Goal: Information Seeking & Learning: Learn about a topic

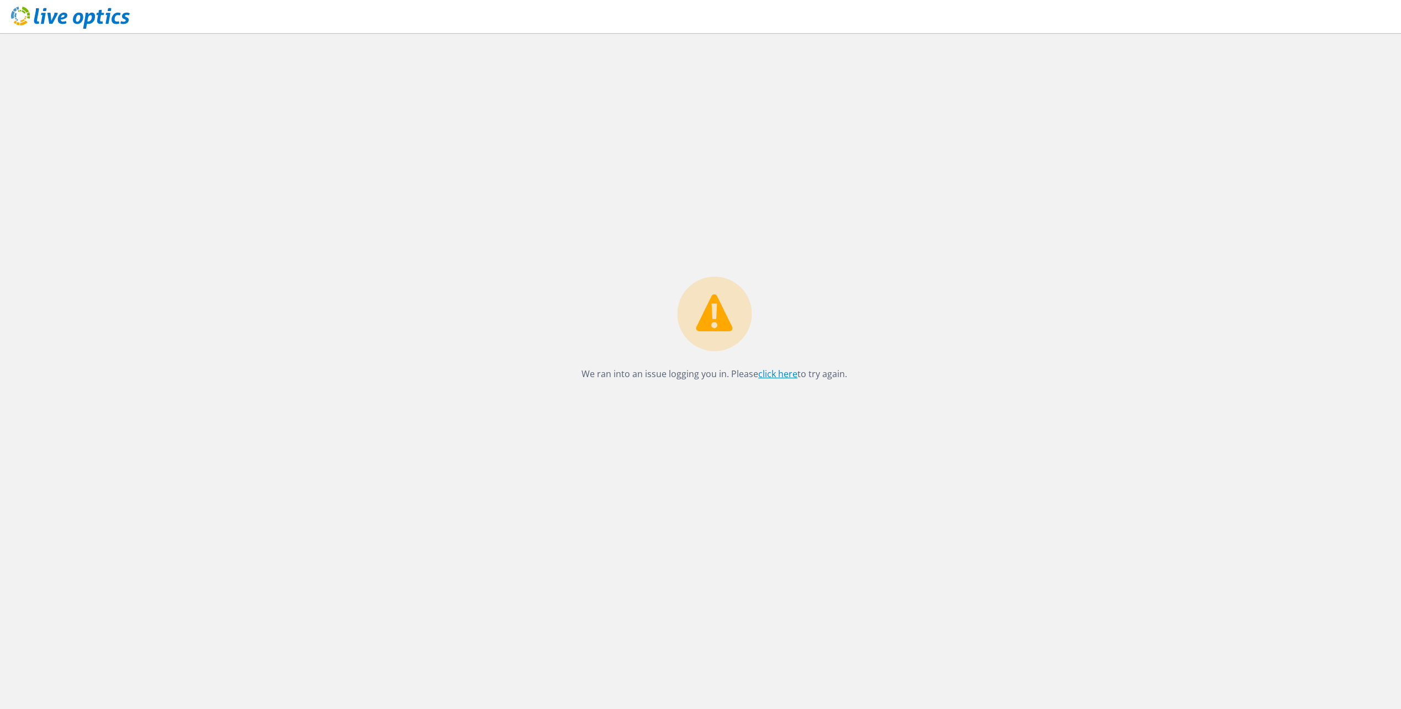
click at [764, 375] on link "click here" at bounding box center [777, 374] width 39 height 12
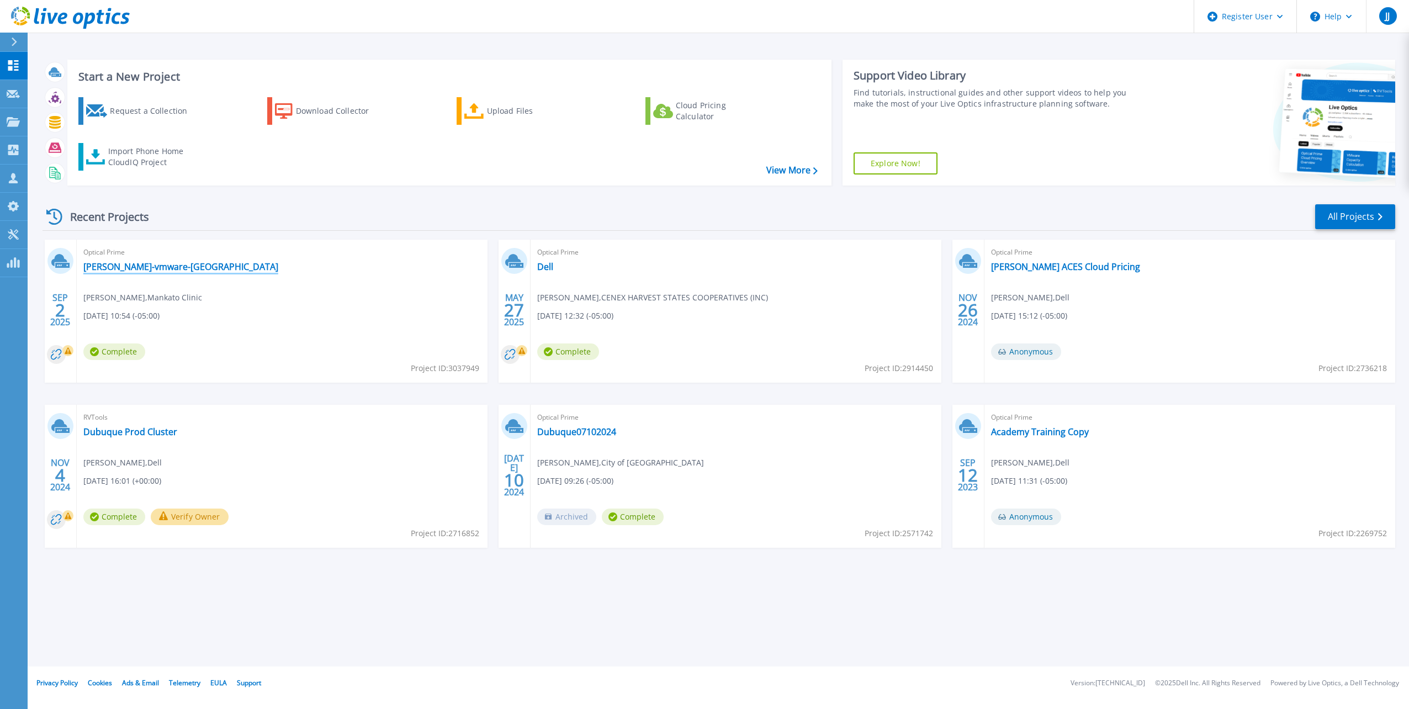
click at [173, 269] on link "[PERSON_NAME]-vmware-[GEOGRAPHIC_DATA]" at bounding box center [180, 266] width 195 height 11
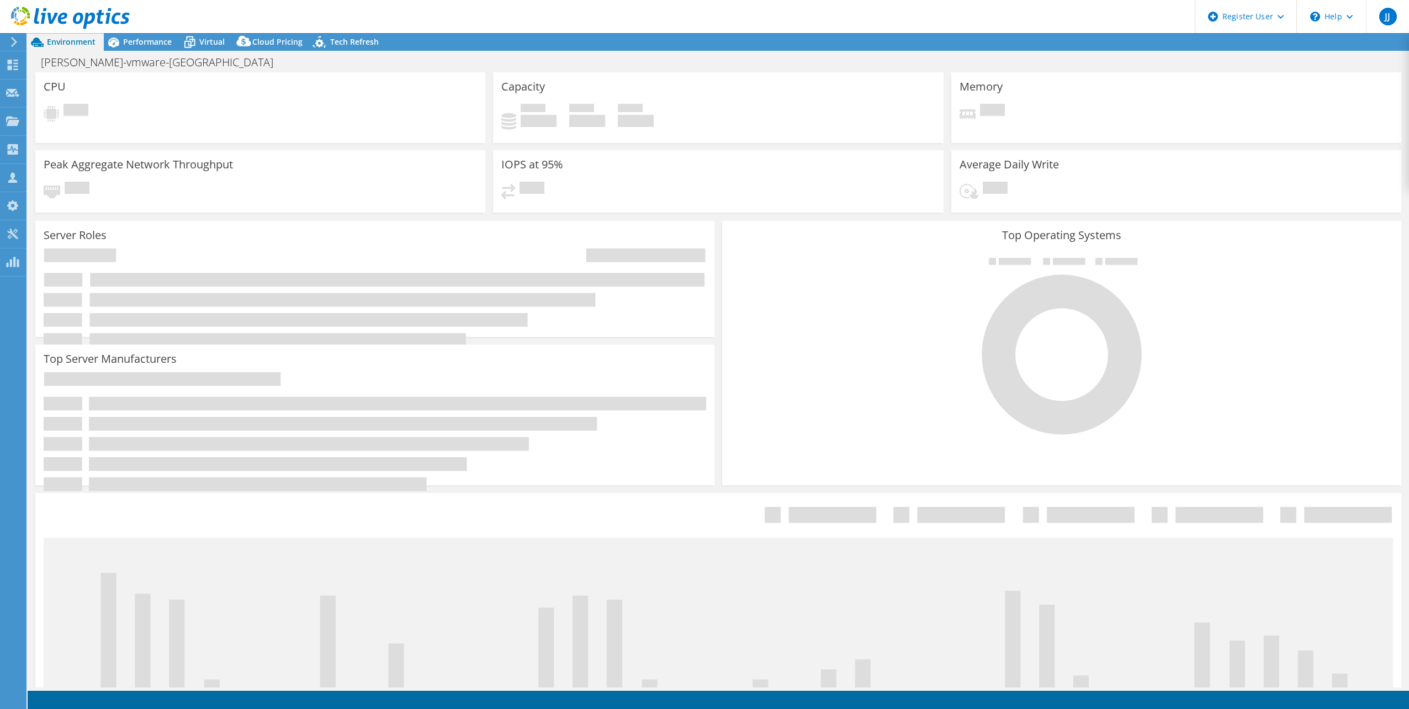
select select "USD"
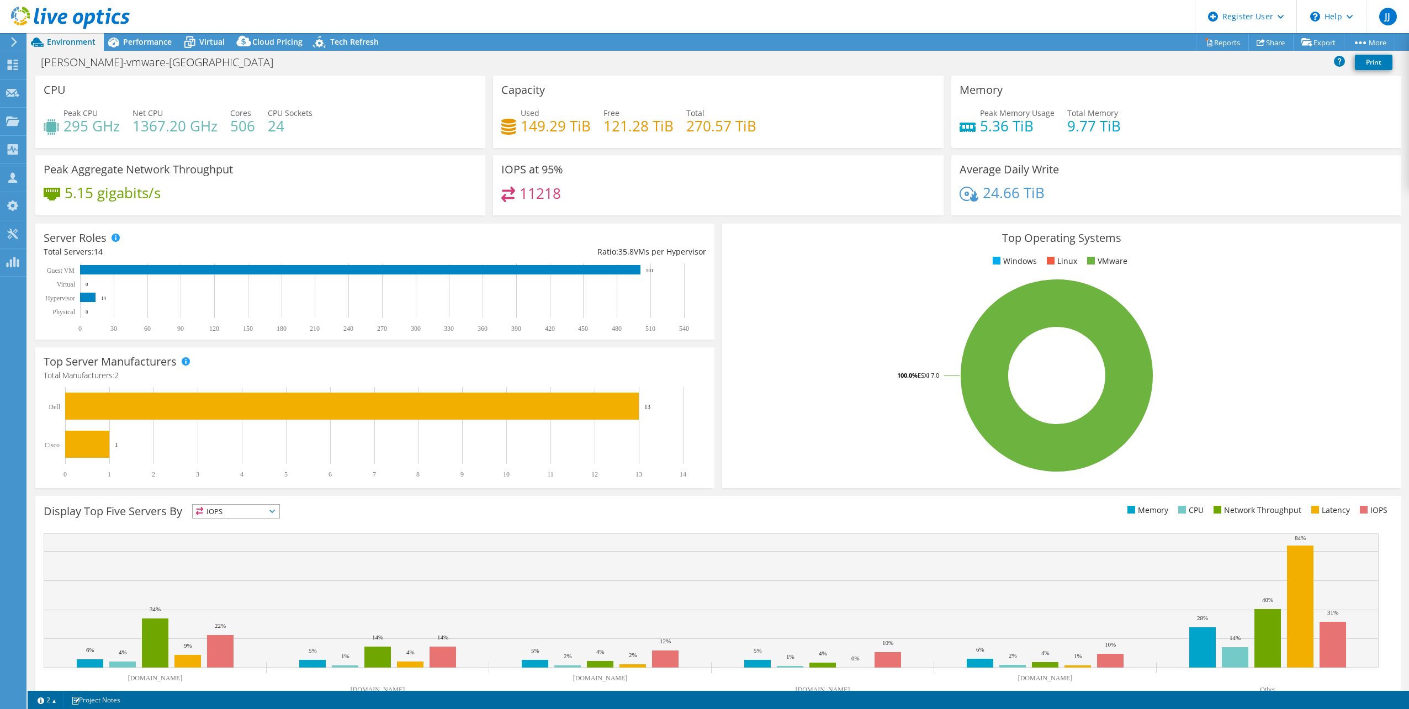
click at [349, 137] on div "Peak CPU 295 GHz Net CPU 1367.20 GHz Cores 506 CPU Sockets 24" at bounding box center [260, 125] width 433 height 36
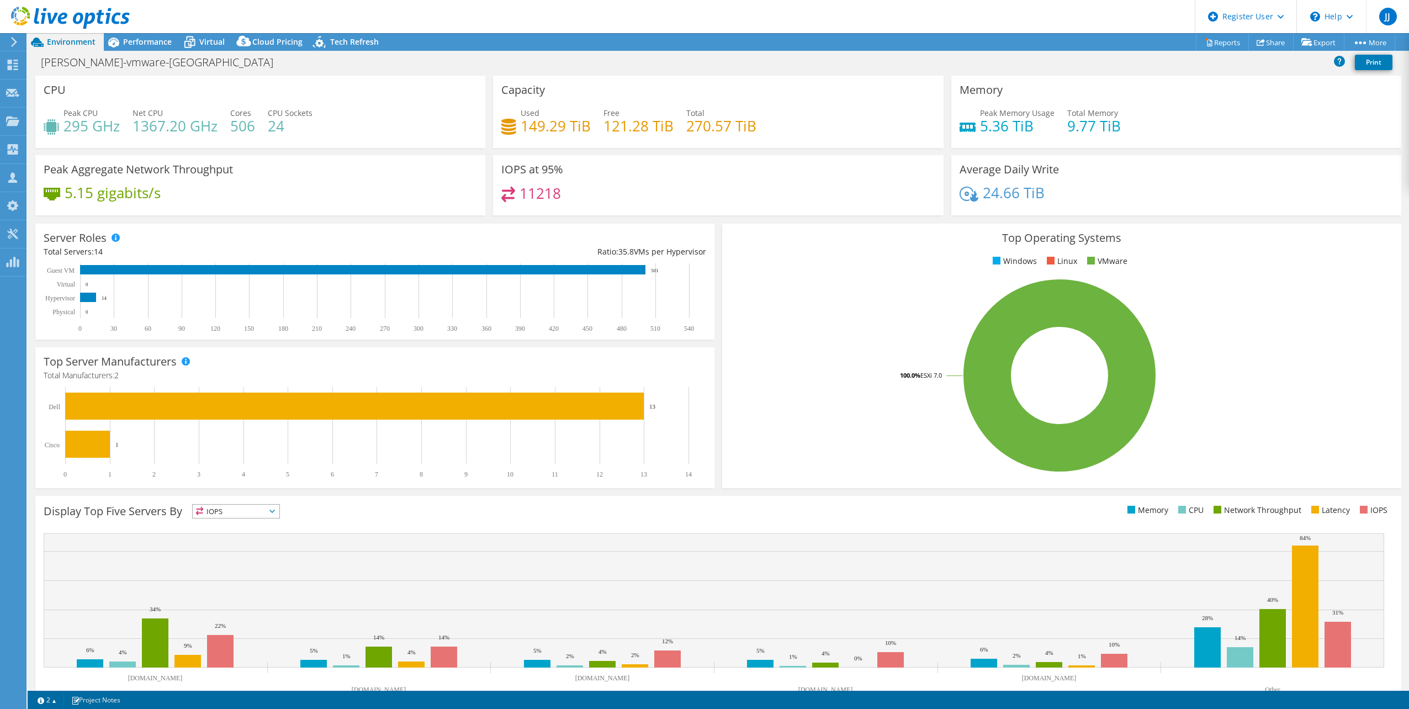
click at [792, 171] on div "IOPS at 95% 11218" at bounding box center [718, 185] width 450 height 60
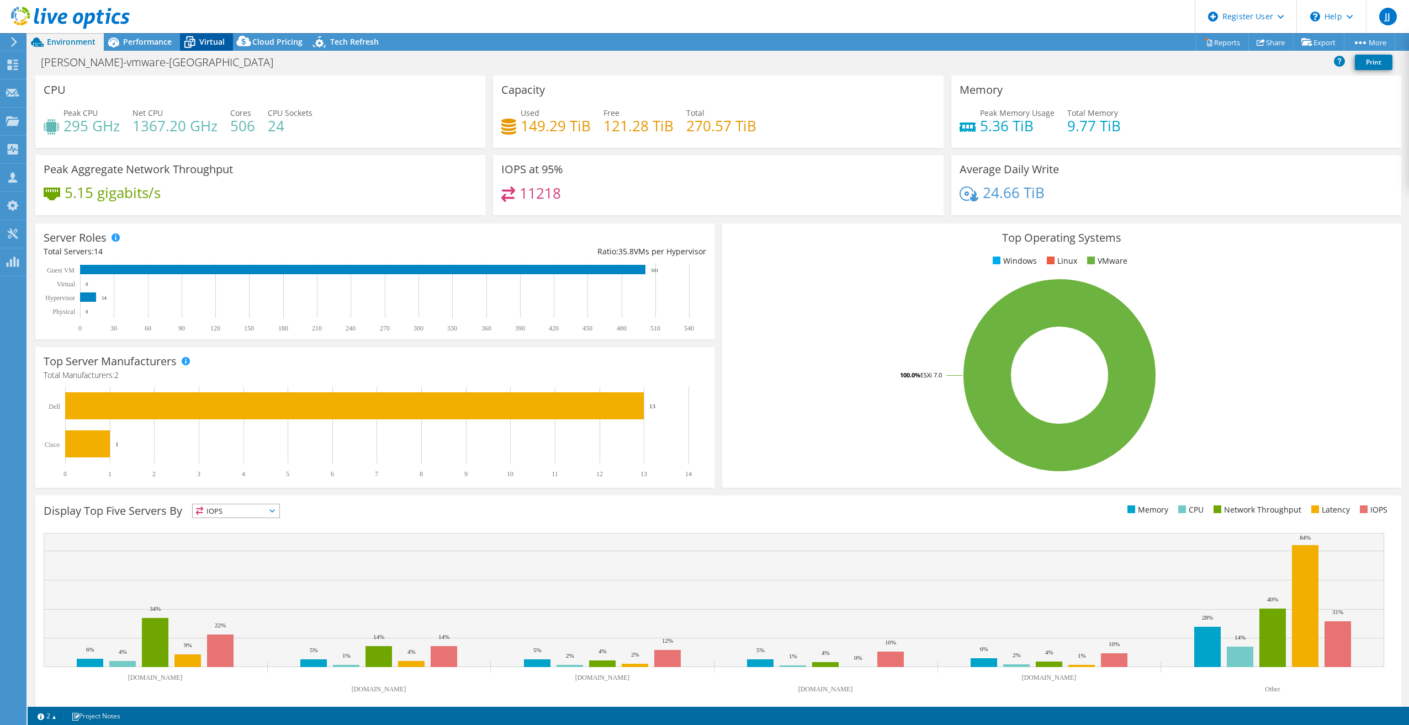
click at [200, 45] on span "Virtual" at bounding box center [211, 41] width 25 height 10
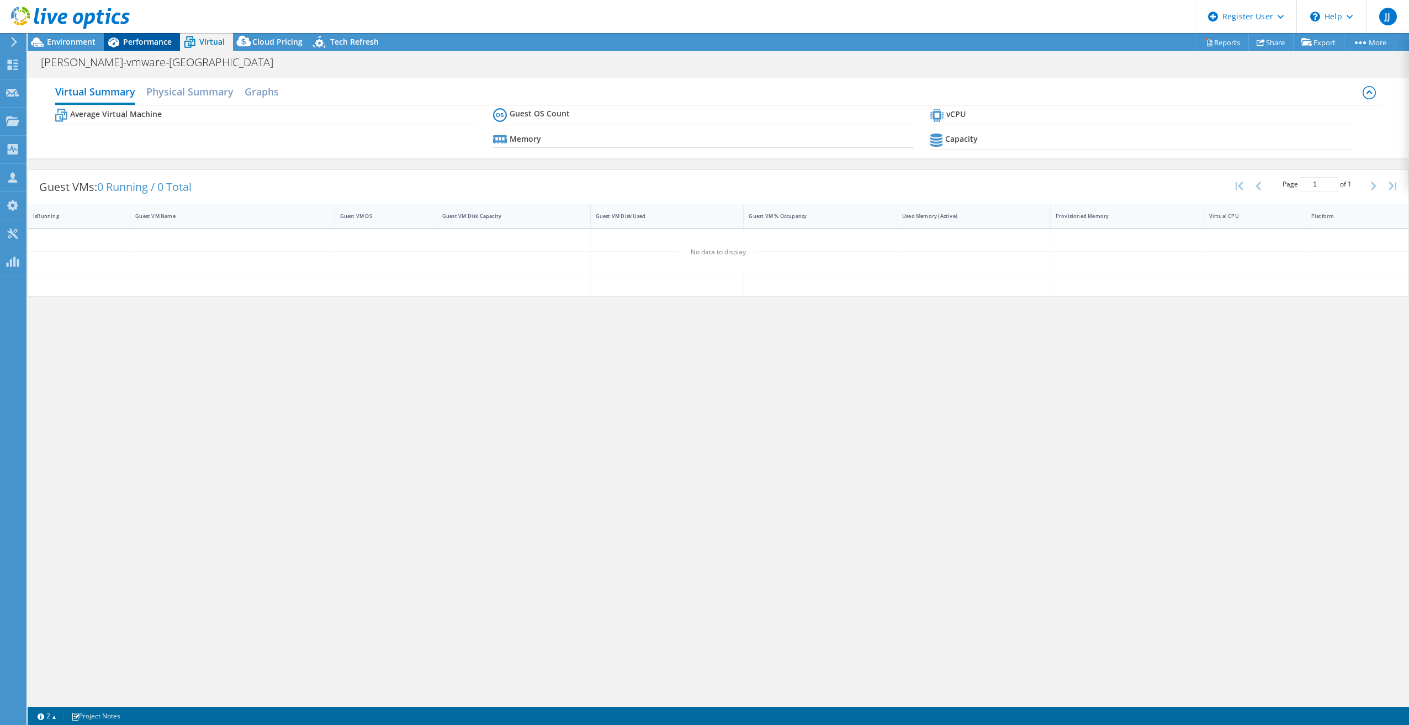
click at [176, 43] on div "Performance" at bounding box center [142, 42] width 76 height 18
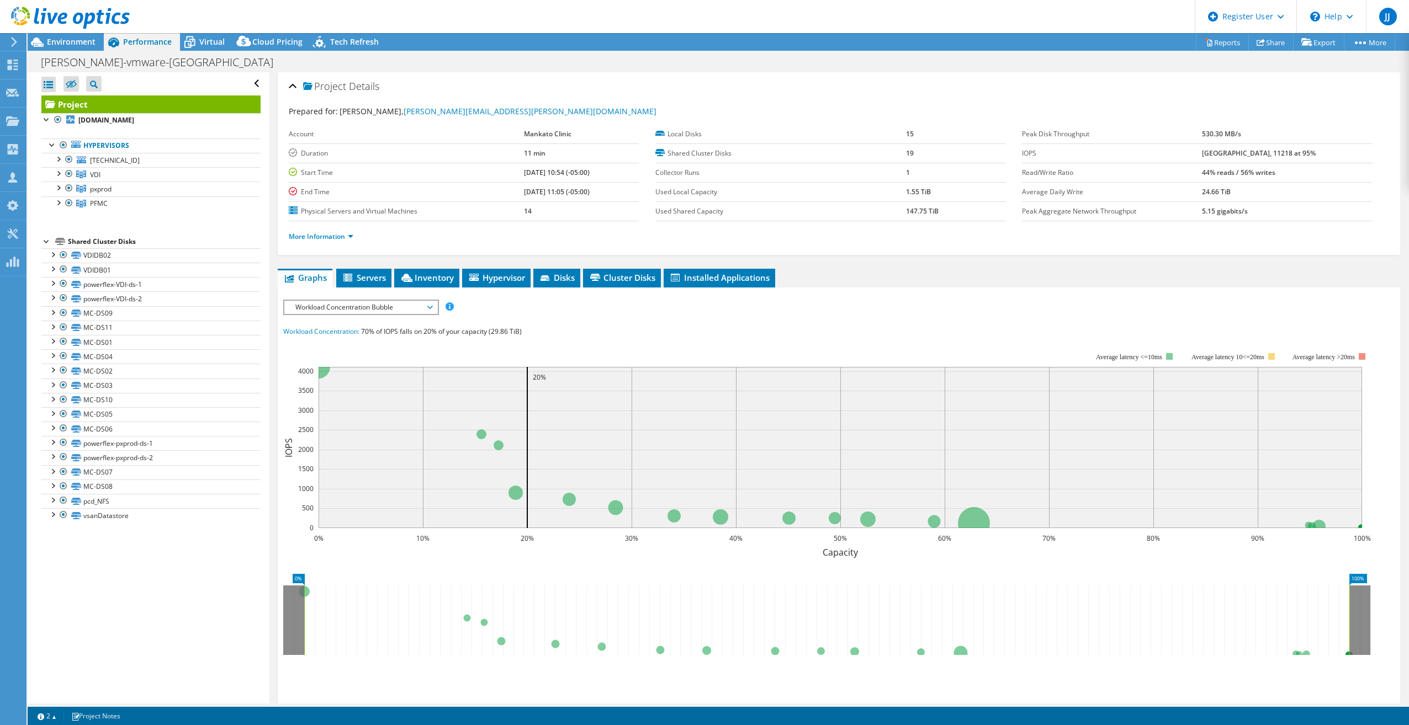
click at [125, 245] on div "Shared Cluster Disks" at bounding box center [164, 241] width 193 height 13
click at [381, 274] on span "Servers" at bounding box center [364, 277] width 44 height 11
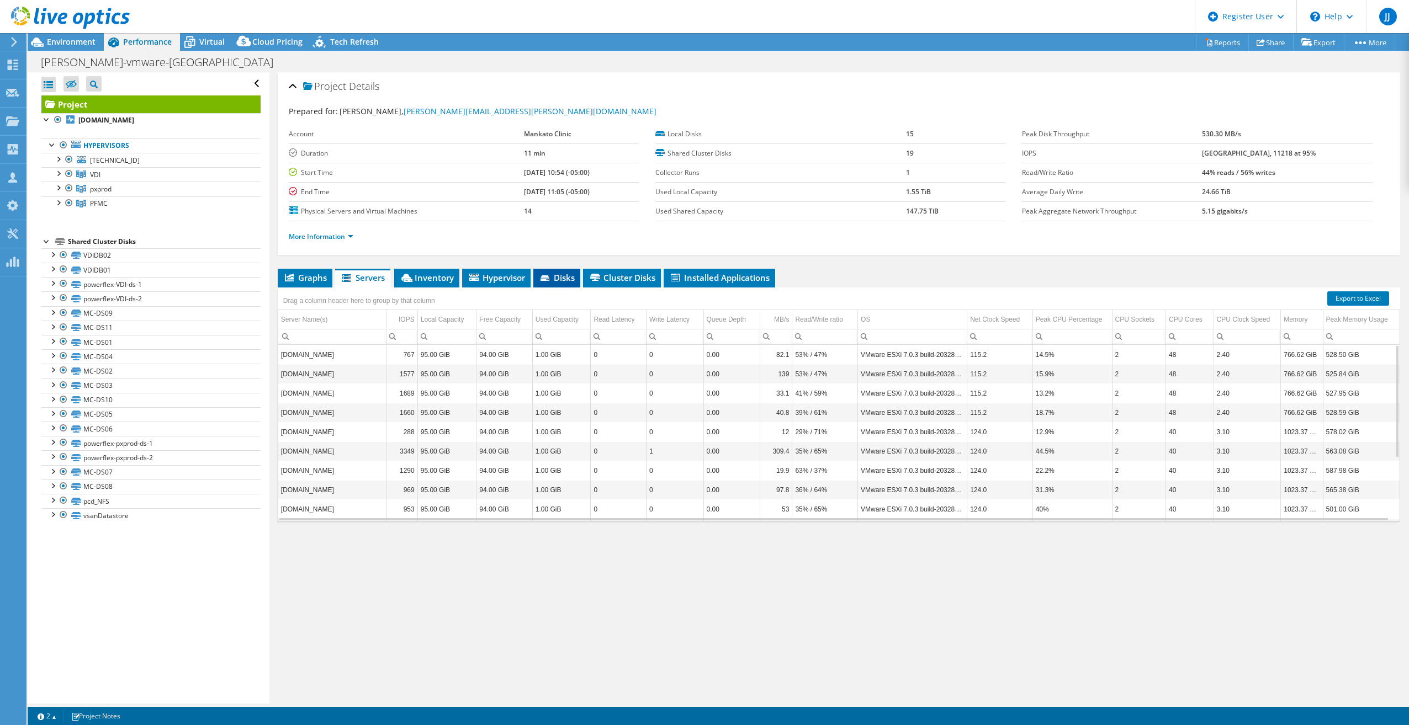
click at [568, 275] on span "Disks" at bounding box center [557, 277] width 36 height 11
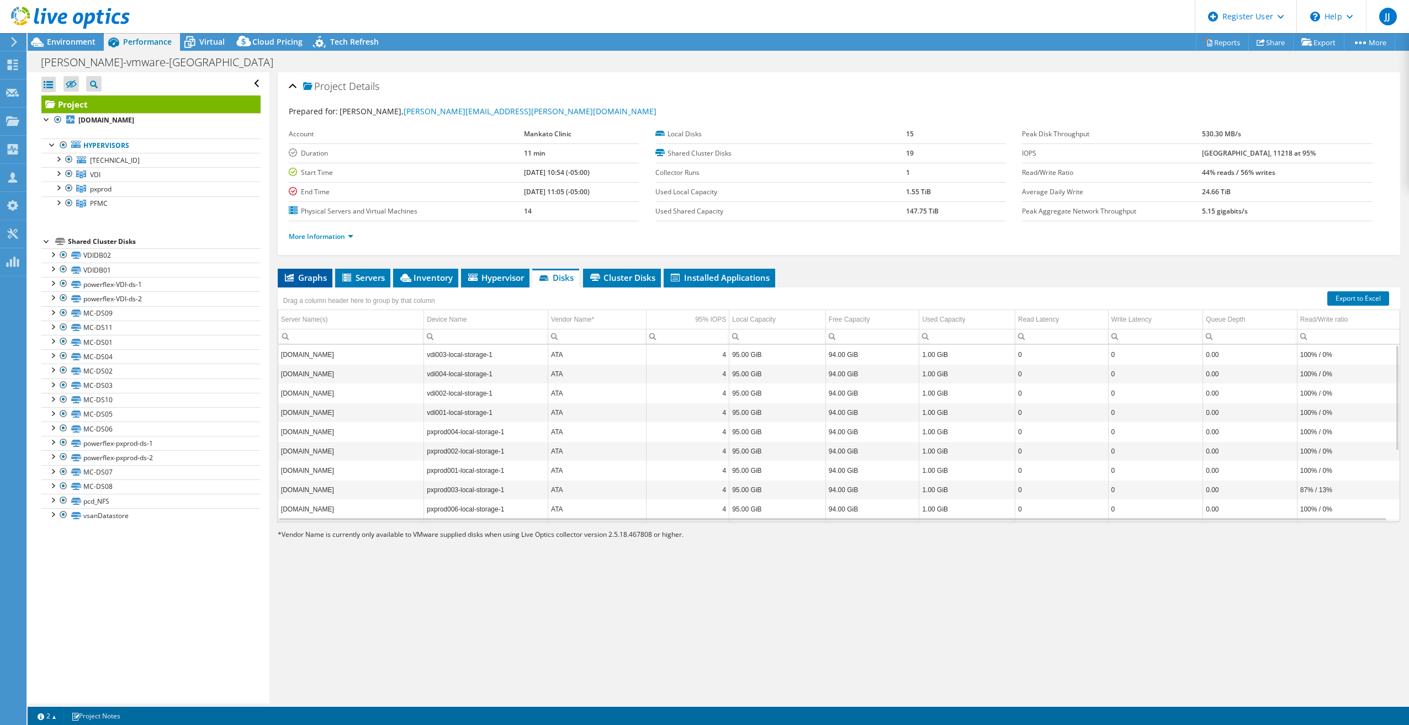
click at [309, 279] on span "Graphs" at bounding box center [305, 277] width 44 height 11
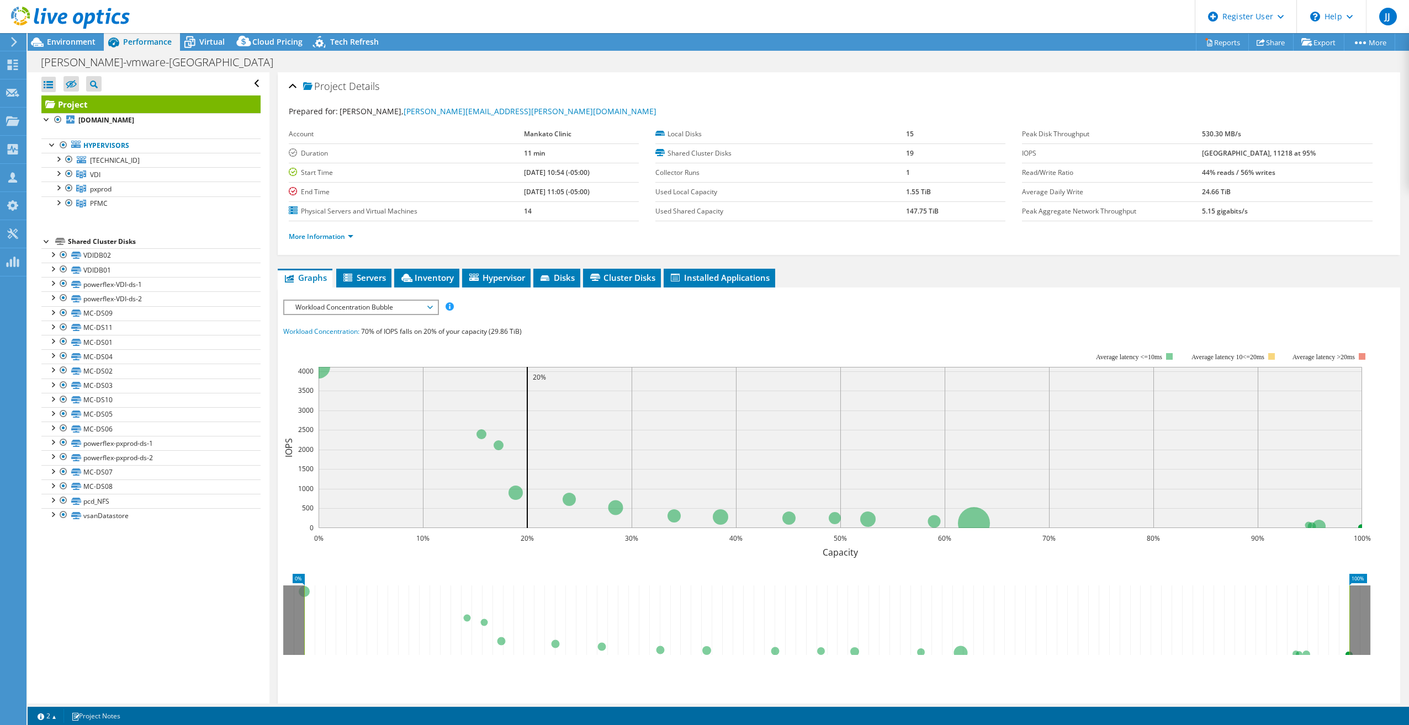
click at [404, 308] on span "Workload Concentration Bubble" at bounding box center [361, 307] width 142 height 13
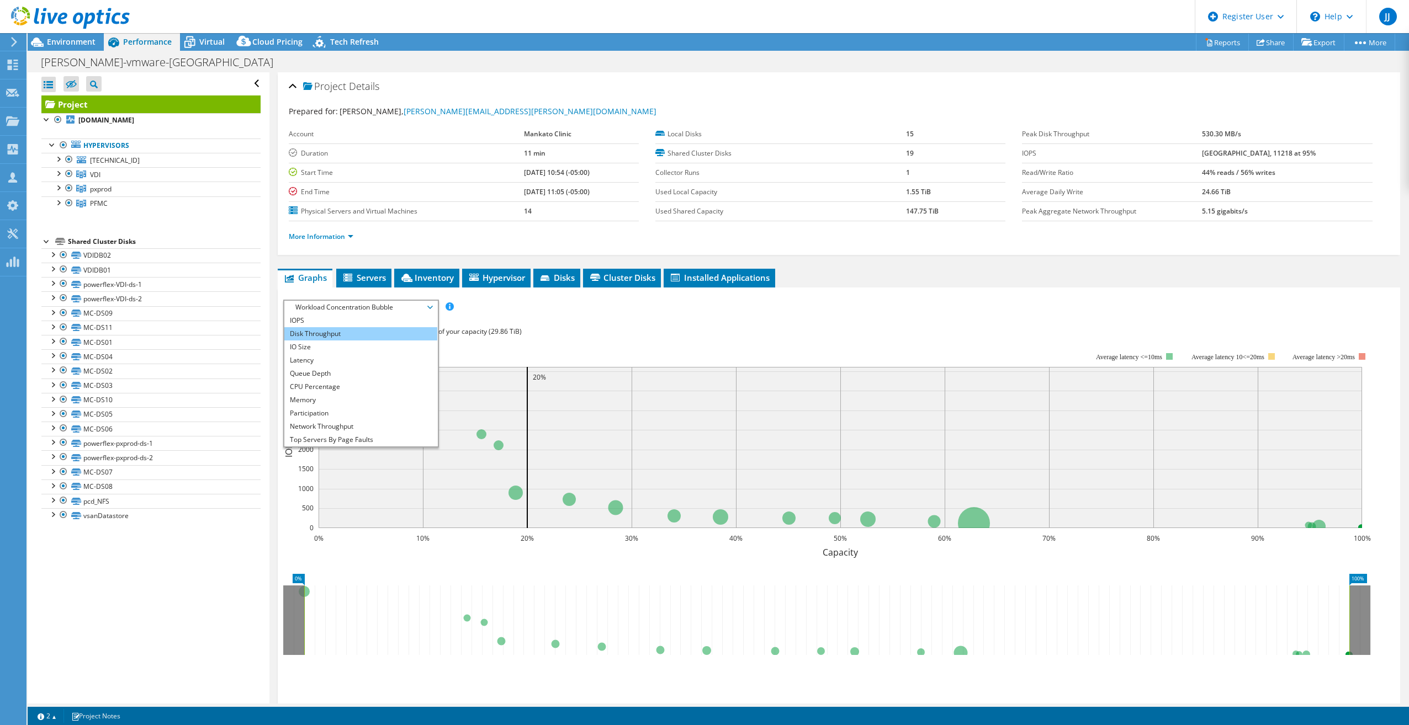
click at [385, 331] on li "Disk Throughput" at bounding box center [360, 333] width 153 height 13
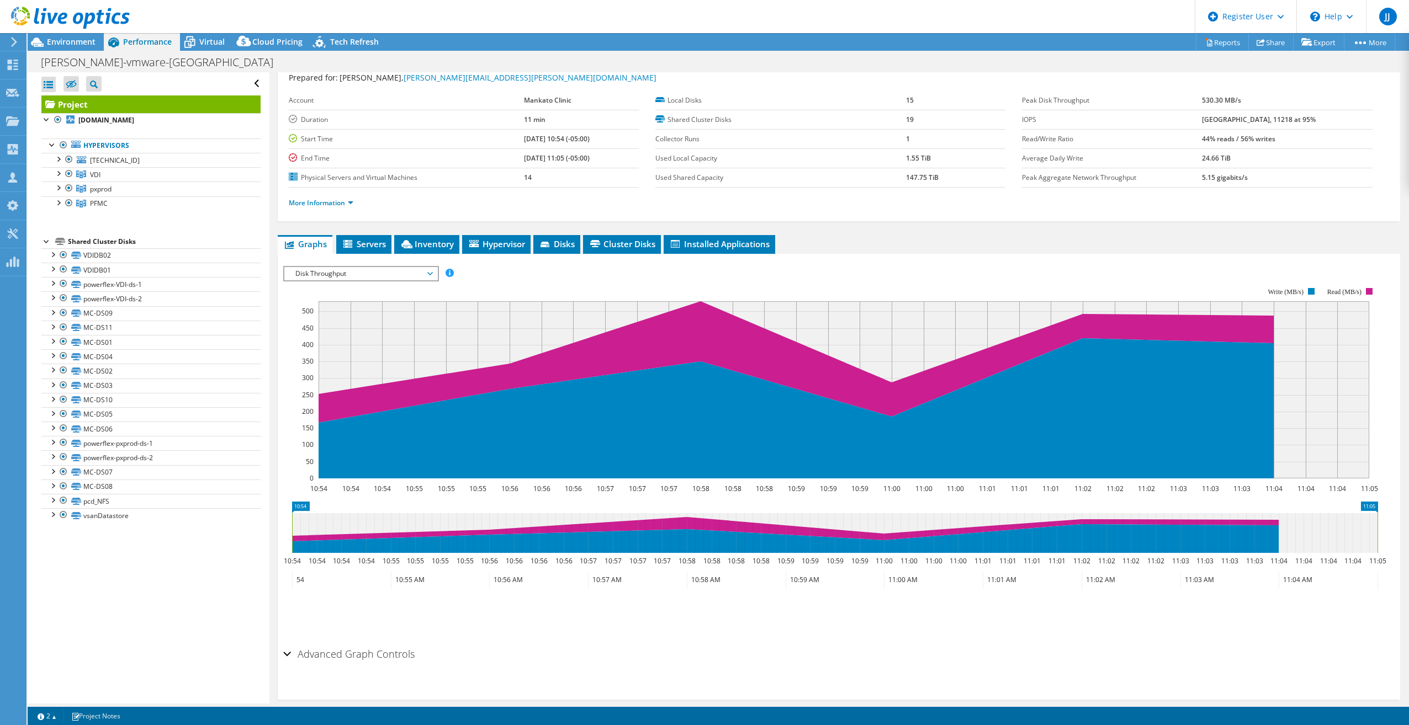
scroll to position [49, 0]
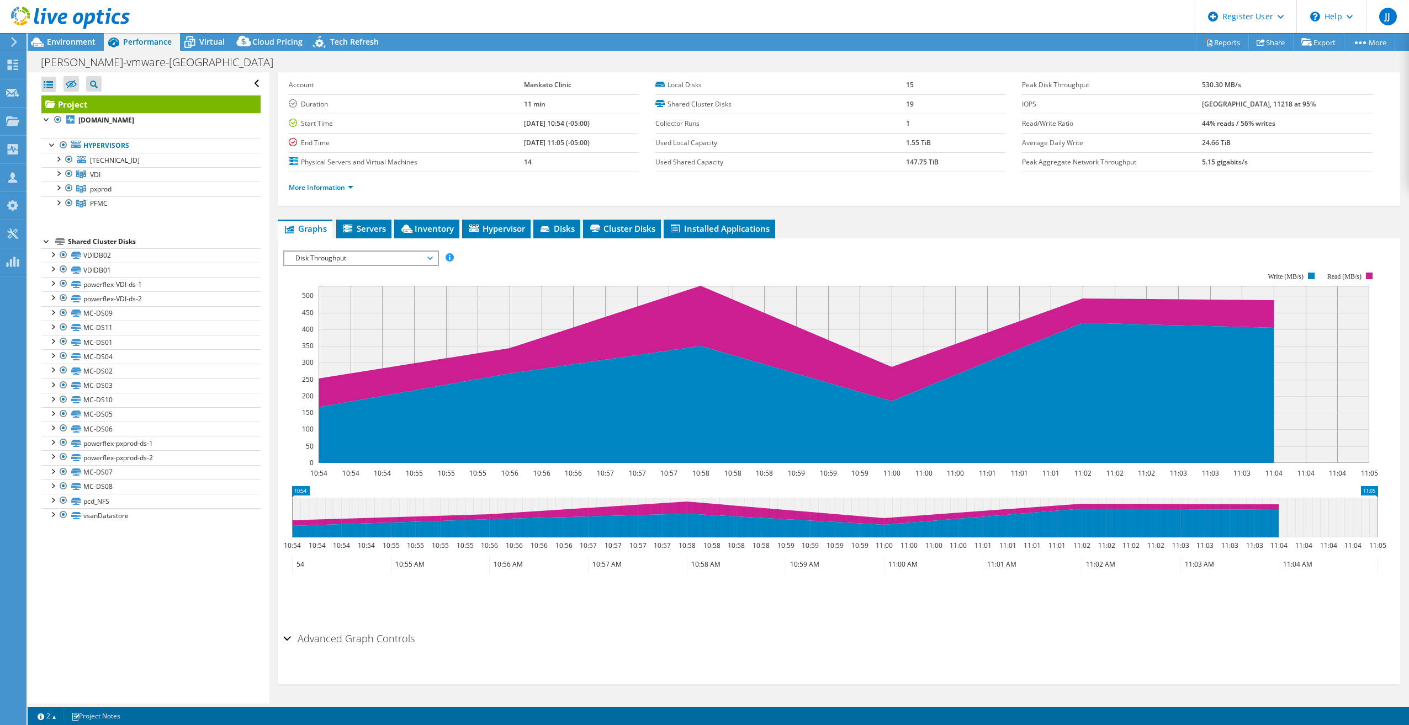
click at [862, 656] on div "Advanced Graph Controls Time Display Mode: UTC-12:00 UTC-11:00 UTC-10:00 UTC-09…" at bounding box center [838, 656] width 1111 height 57
click at [352, 633] on h2 "Advanced Graph Controls" at bounding box center [348, 639] width 131 height 22
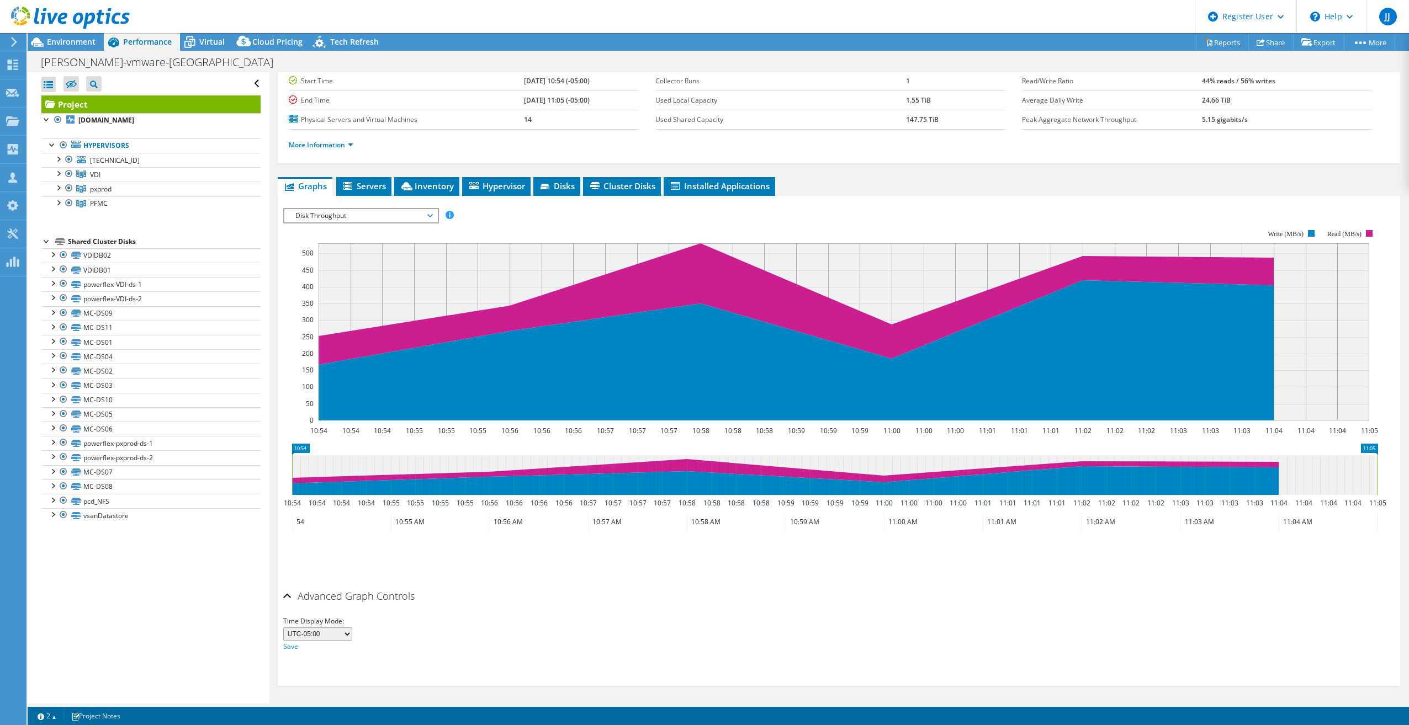
click at [392, 599] on h2 "Advanced Graph Controls" at bounding box center [348, 596] width 131 height 22
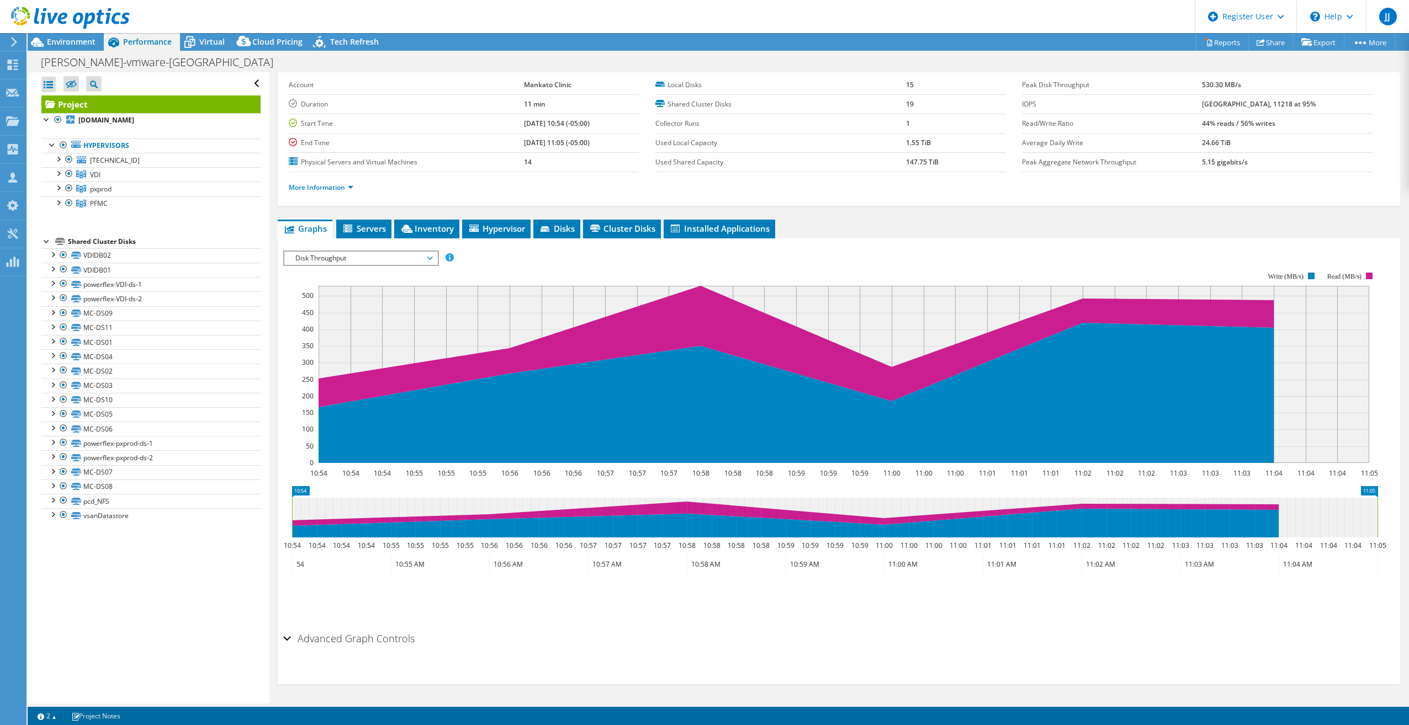
scroll to position [0, 0]
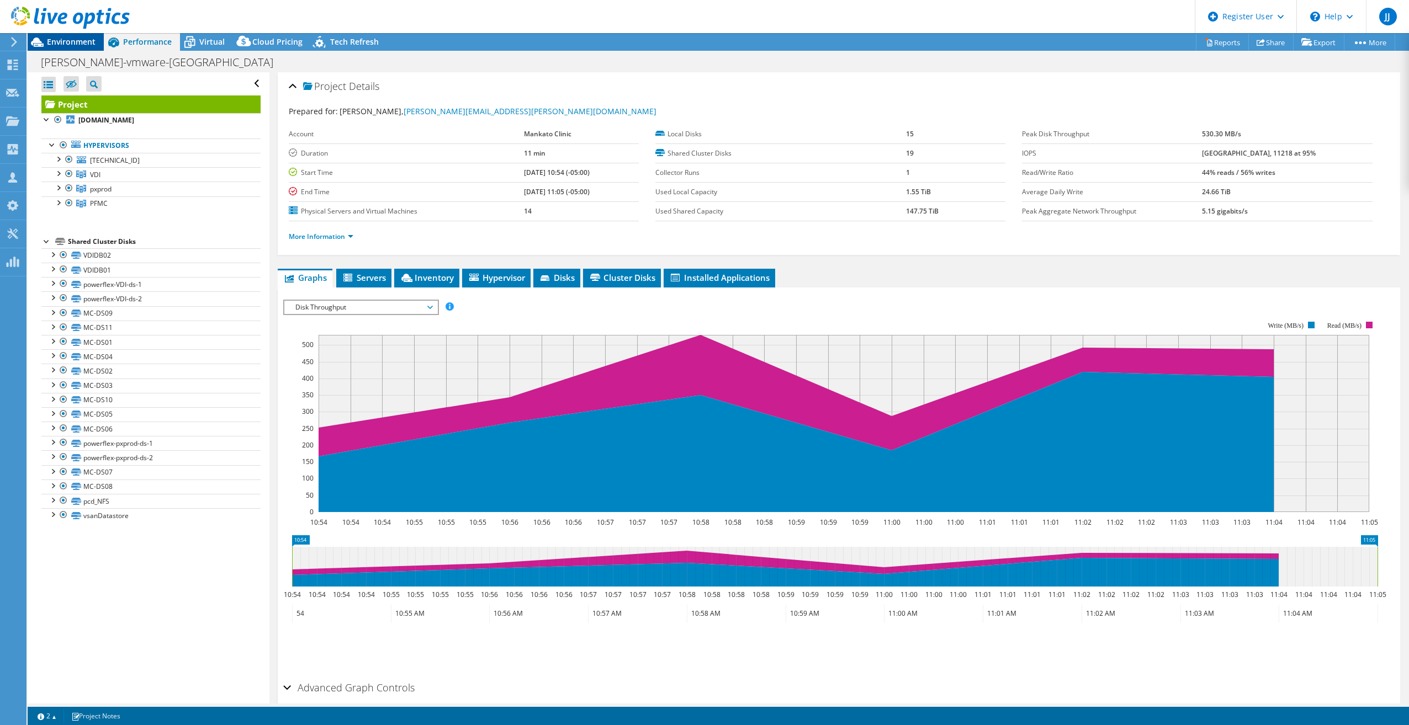
click at [96, 41] on div "Environment" at bounding box center [66, 42] width 76 height 18
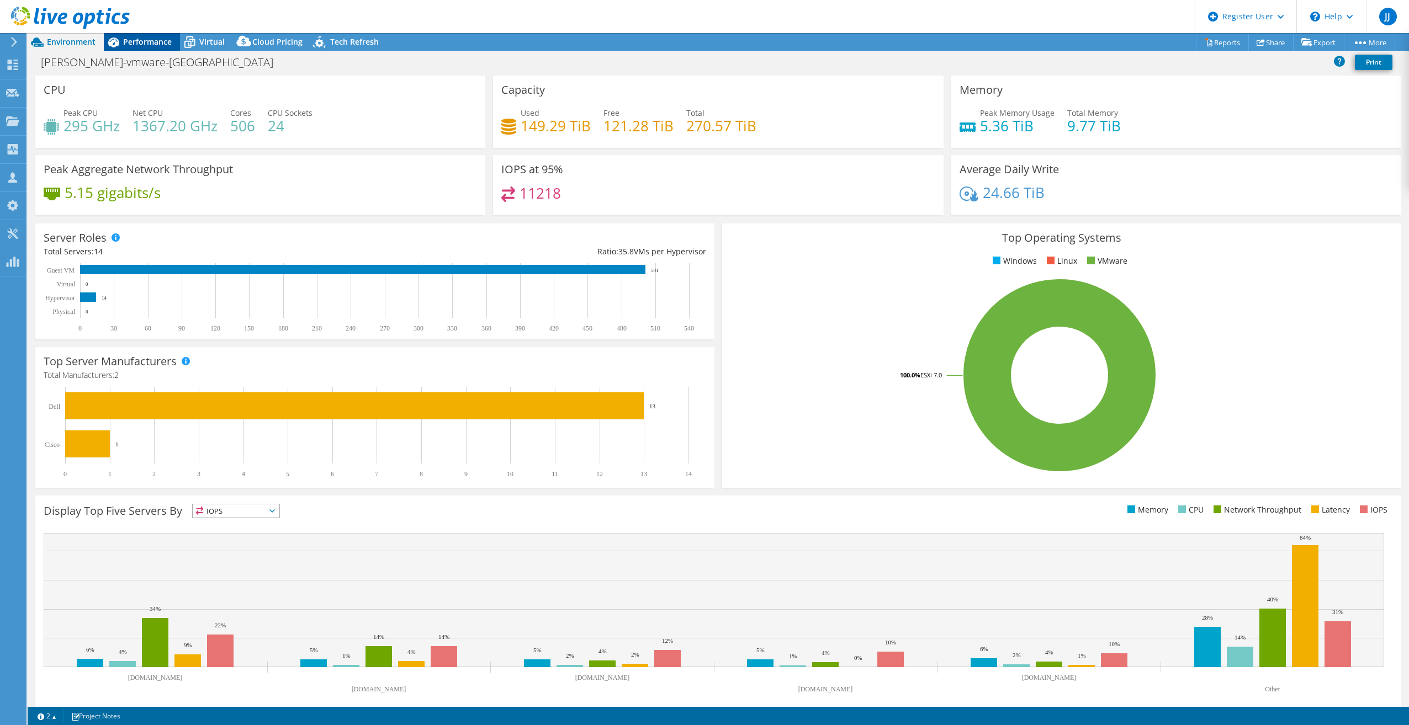
click at [153, 39] on span "Performance" at bounding box center [147, 41] width 49 height 10
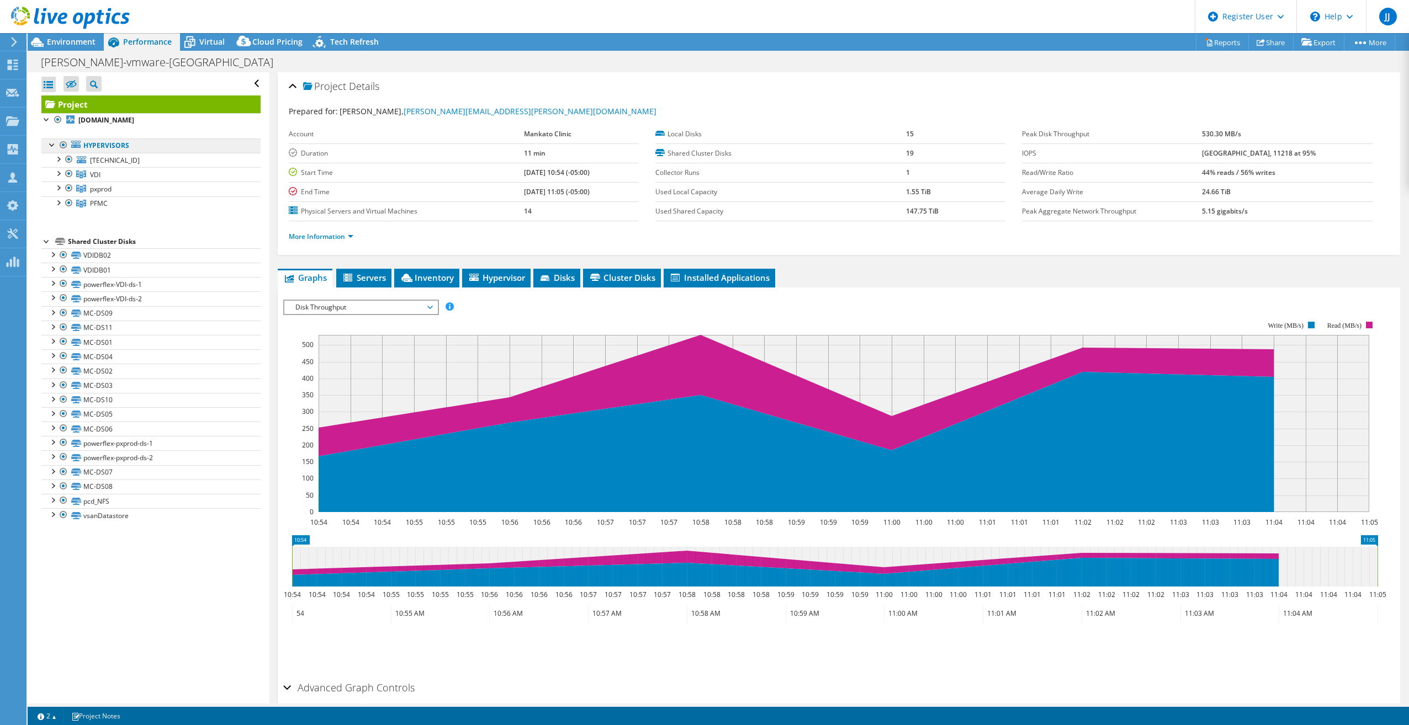
click at [182, 146] on link "Hypervisors" at bounding box center [150, 146] width 219 height 14
click at [177, 158] on link "[TECHNICAL_ID]" at bounding box center [150, 160] width 219 height 14
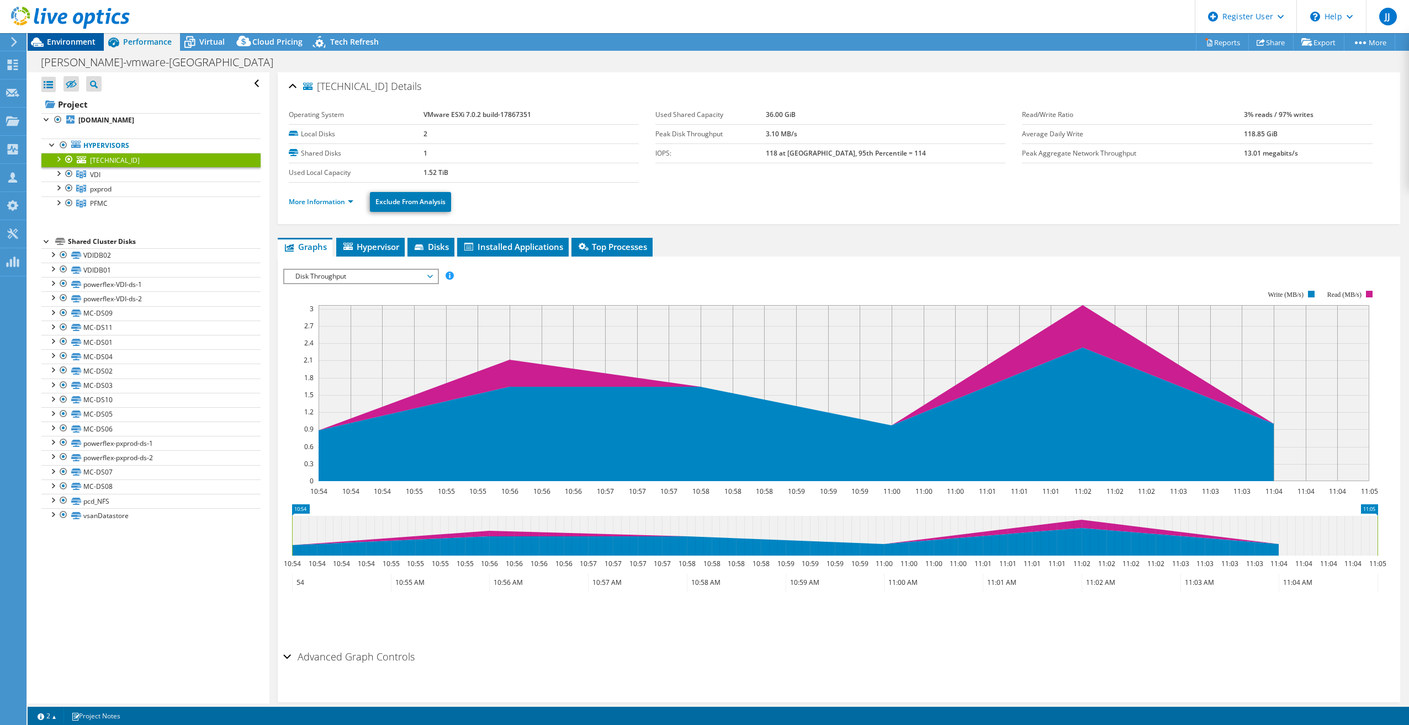
click at [76, 43] on span "Environment" at bounding box center [71, 41] width 49 height 10
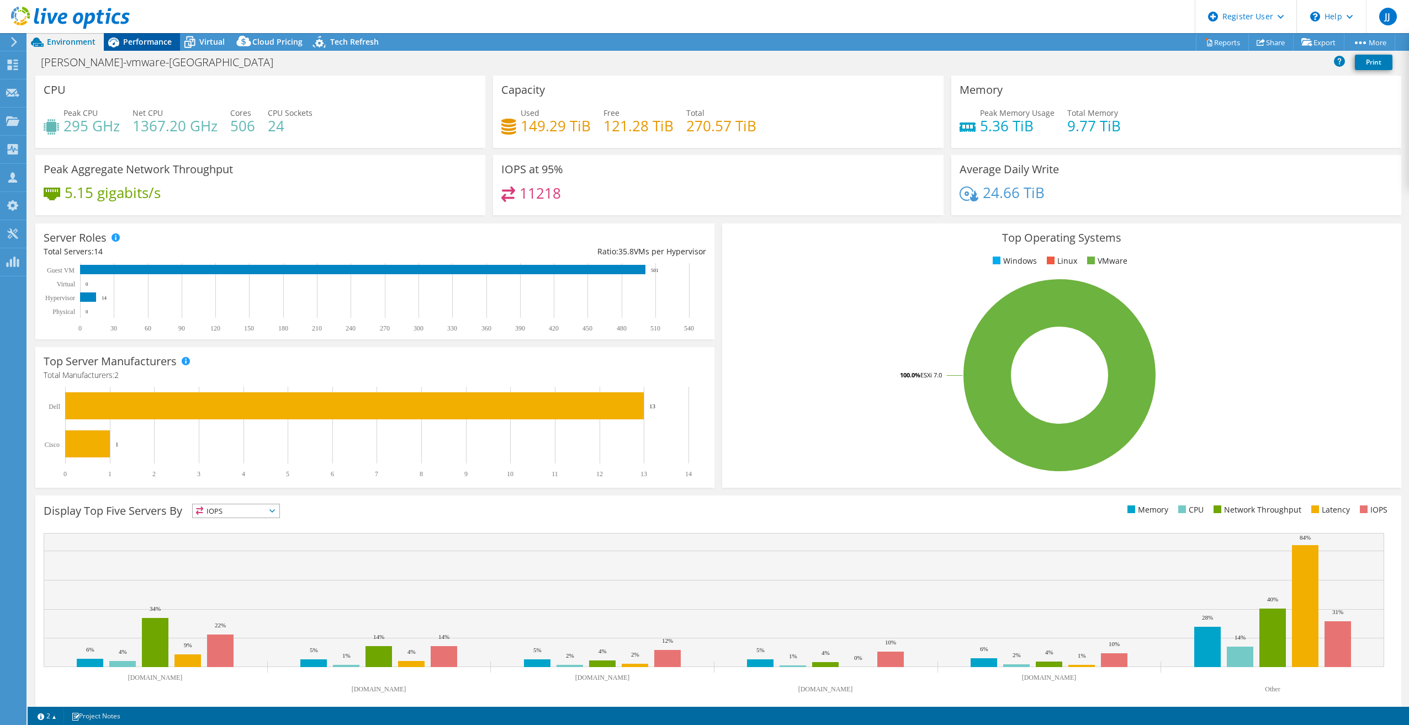
click at [145, 41] on span "Performance" at bounding box center [147, 41] width 49 height 10
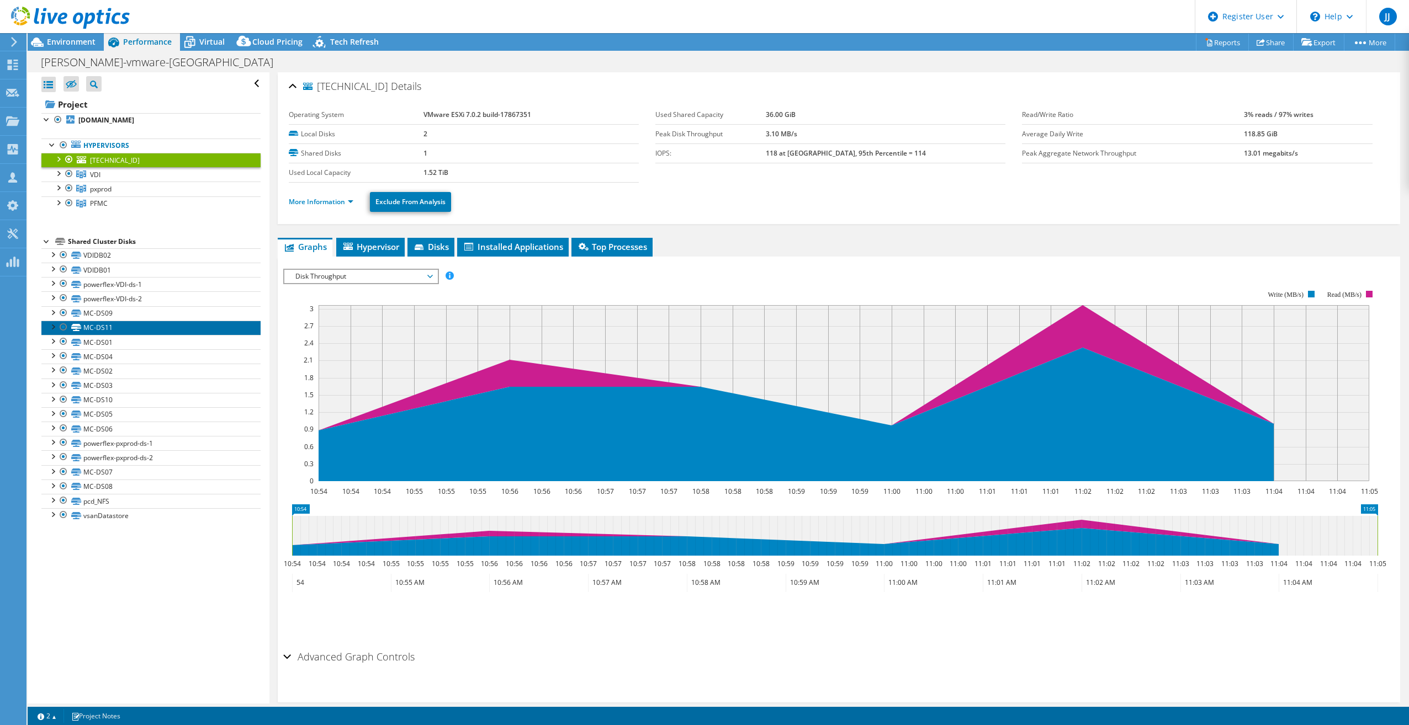
click at [156, 329] on link "MC-DS11" at bounding box center [150, 328] width 219 height 14
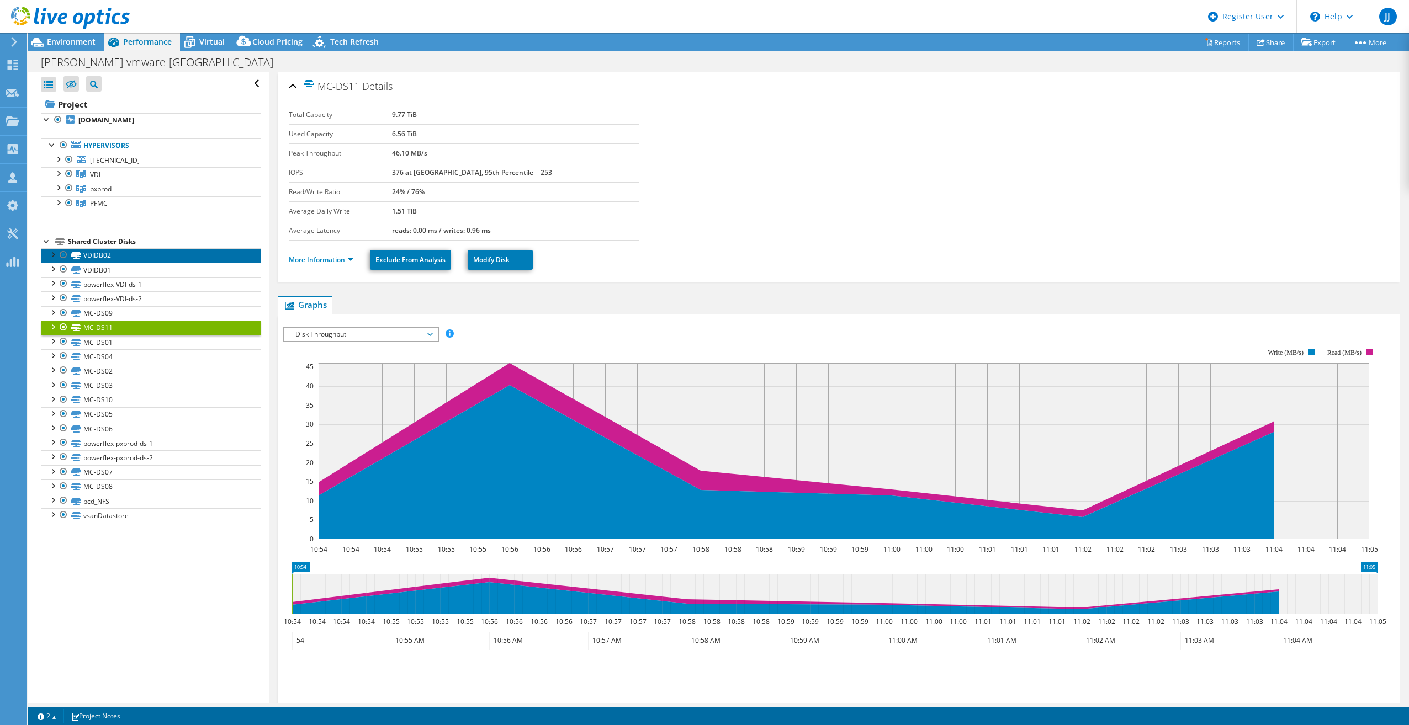
click at [153, 251] on link "VDIDB02" at bounding box center [150, 255] width 219 height 14
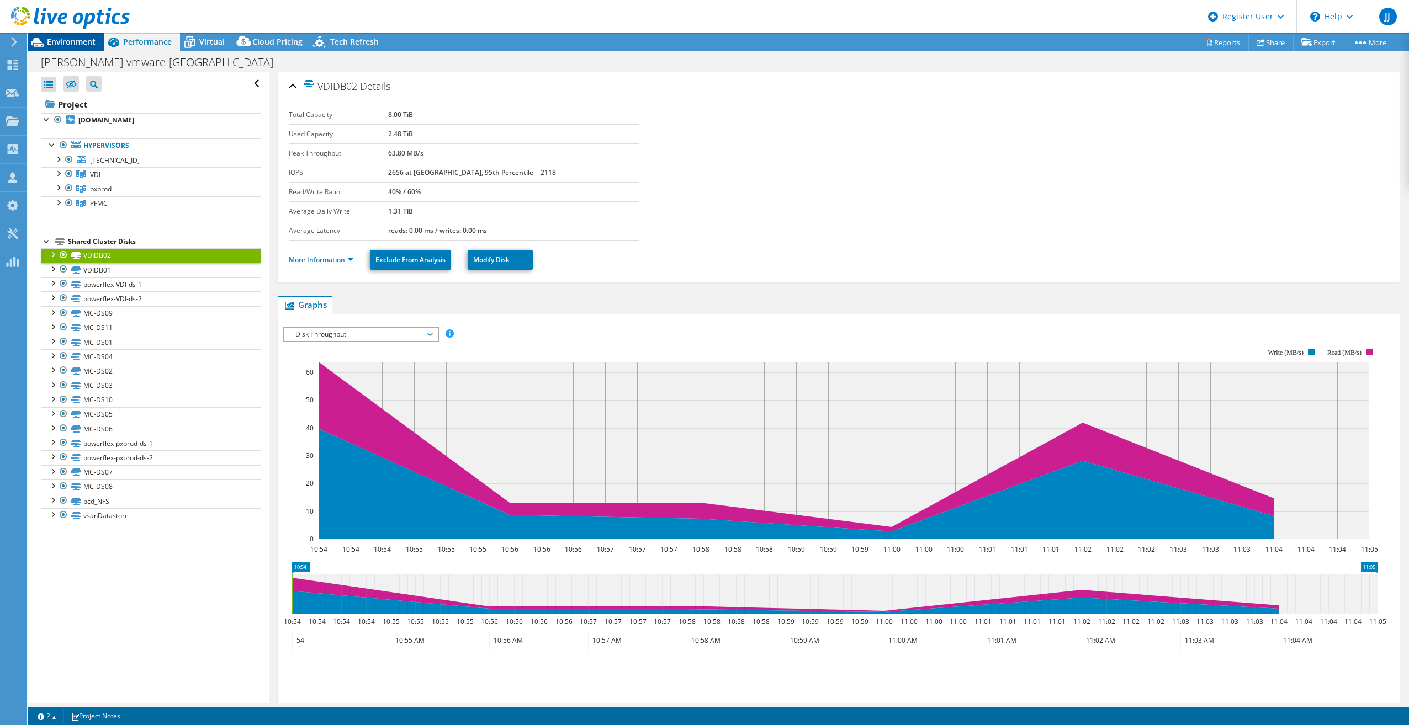
click at [75, 39] on span "Environment" at bounding box center [71, 41] width 49 height 10
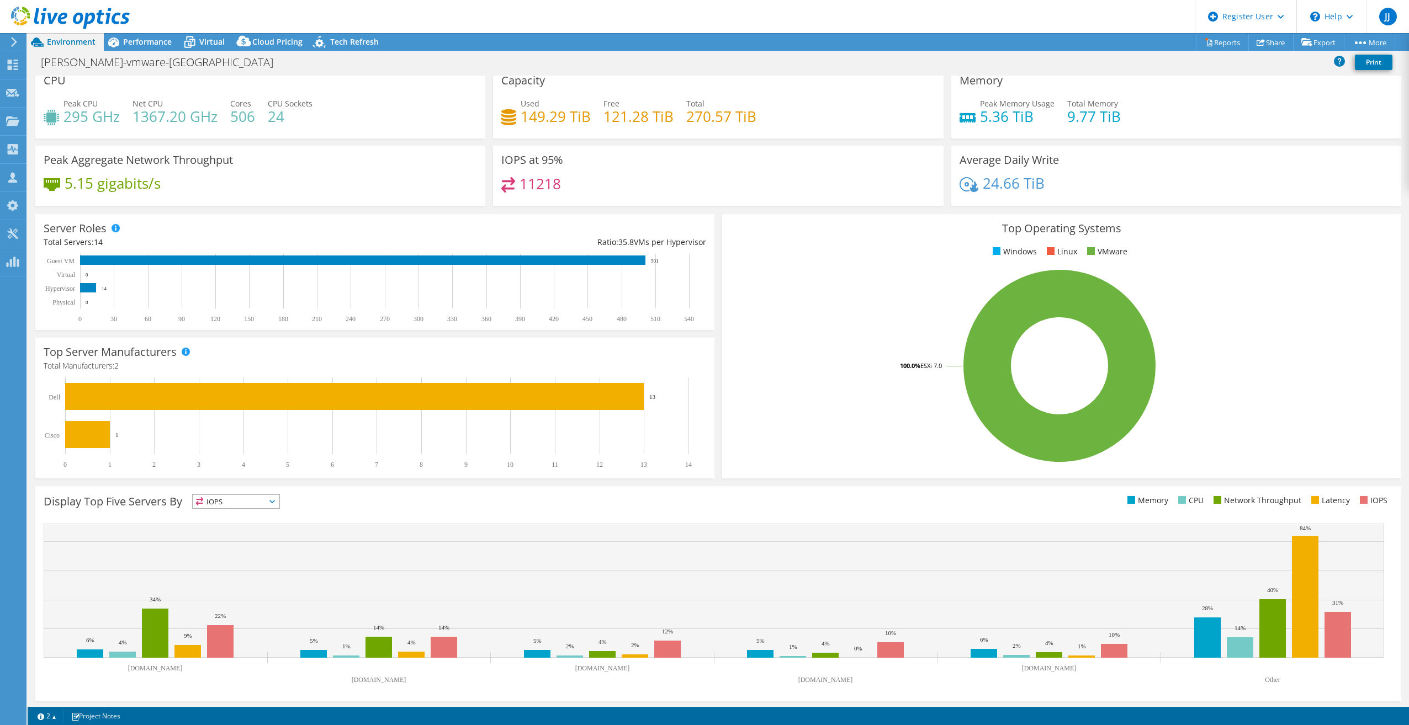
scroll to position [12, 0]
